Goal: Download file/media

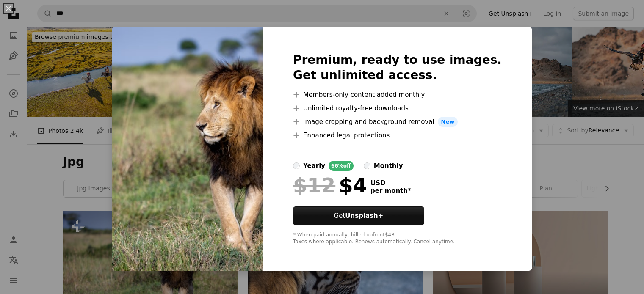
scroll to position [128, 0]
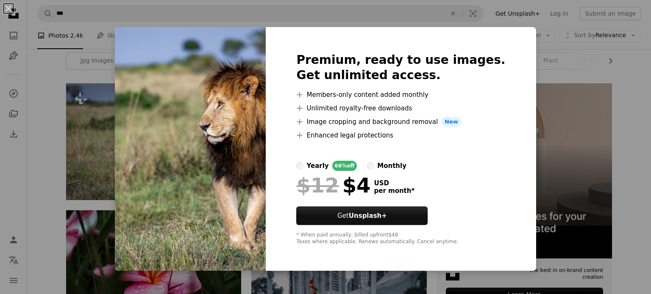
click at [551, 69] on div "An X shape Premium, ready to use images. Get unlimited access. A plus sign Memb…" at bounding box center [325, 147] width 651 height 294
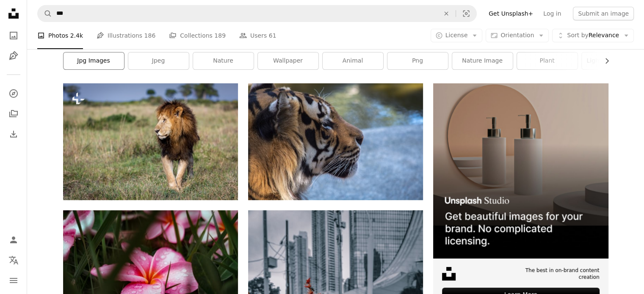
click at [105, 65] on link "jpg images" at bounding box center [94, 61] width 61 height 17
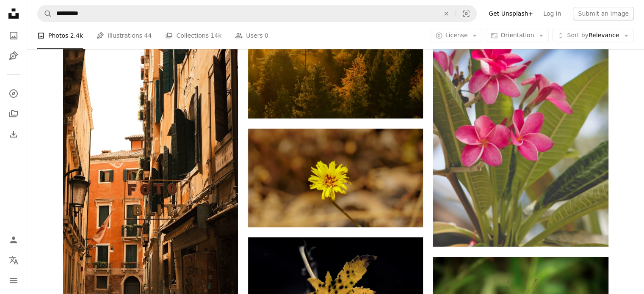
scroll to position [468, 0]
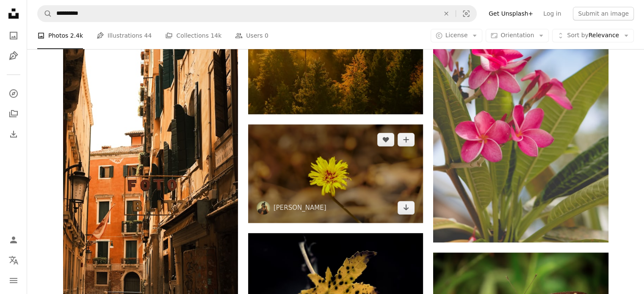
click at [316, 149] on img at bounding box center [335, 174] width 175 height 98
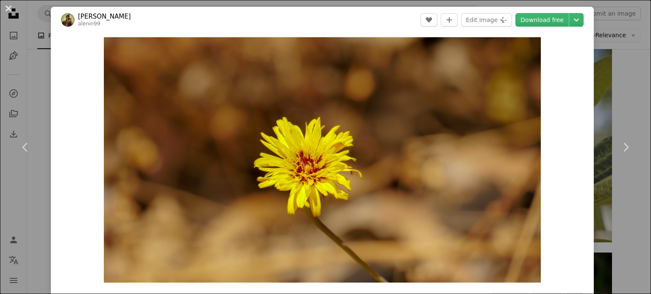
click at [5, 10] on button "An X shape" at bounding box center [8, 8] width 10 height 10
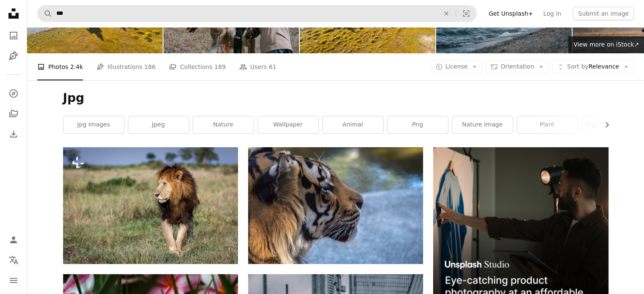
scroll to position [59, 0]
